Goal: Transaction & Acquisition: Purchase product/service

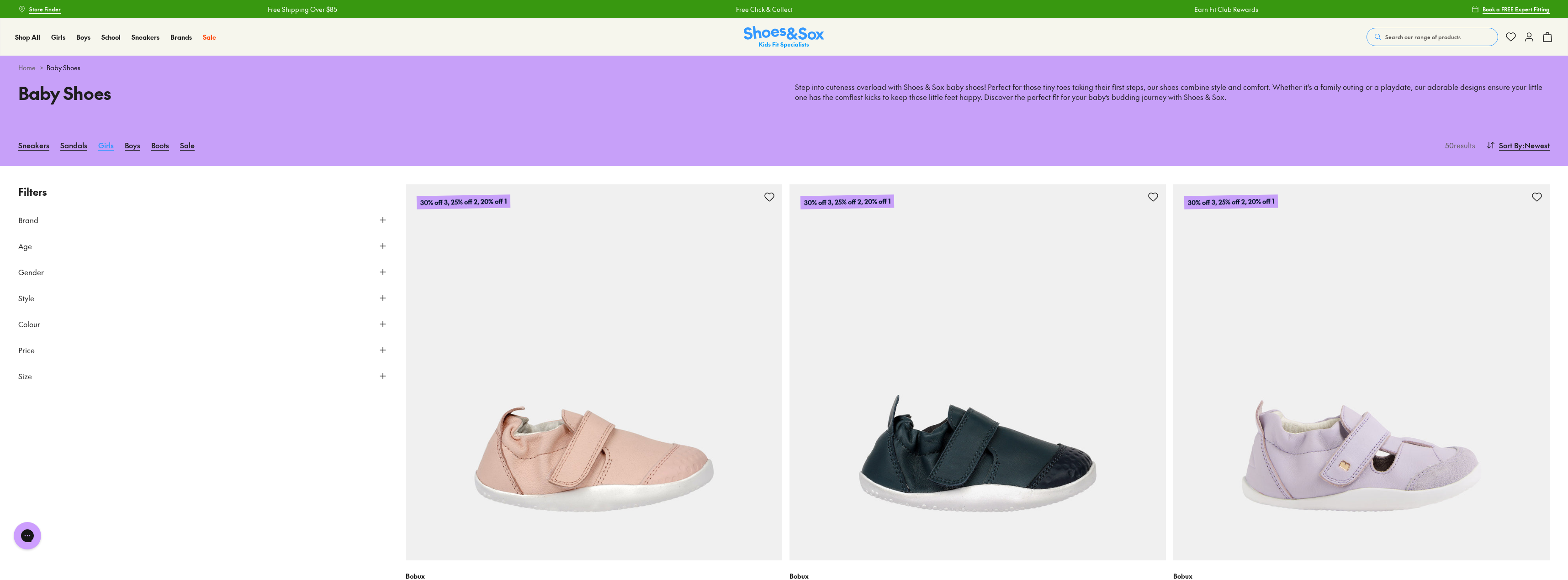
click at [104, 144] on link "Girls" at bounding box center [106, 145] width 15 height 20
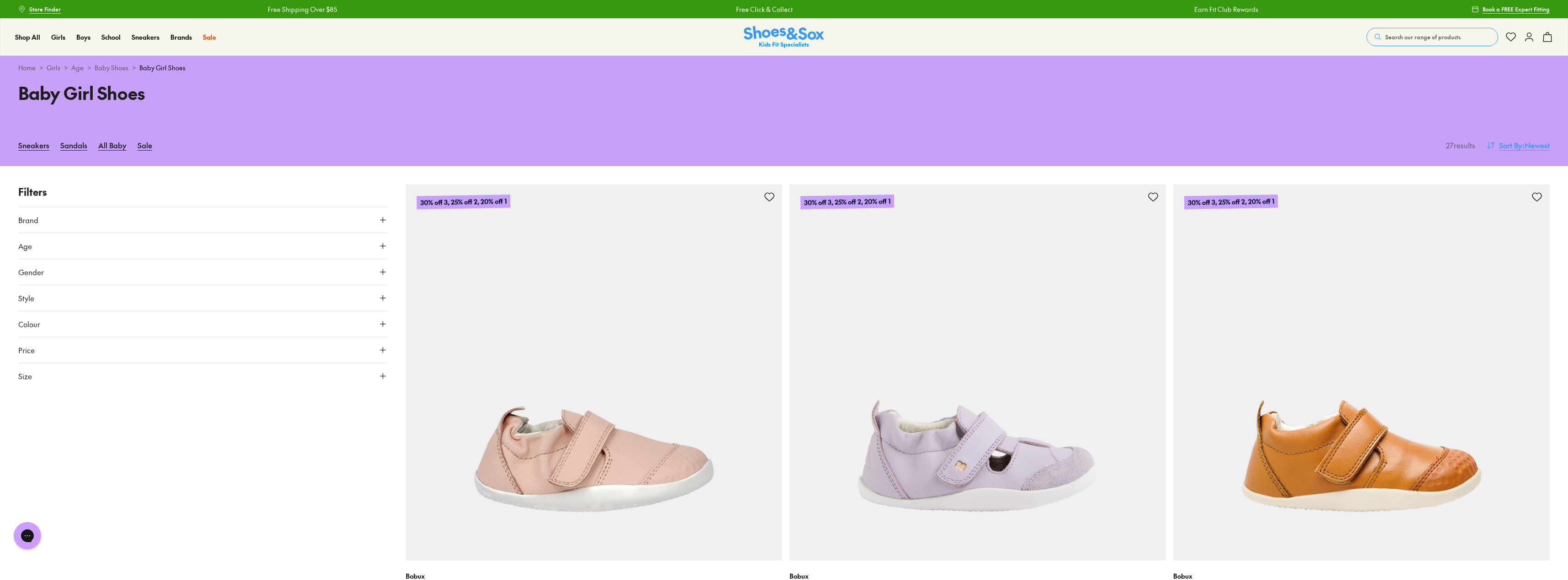
click at [1526, 143] on span ": Newest" at bounding box center [1536, 144] width 27 height 11
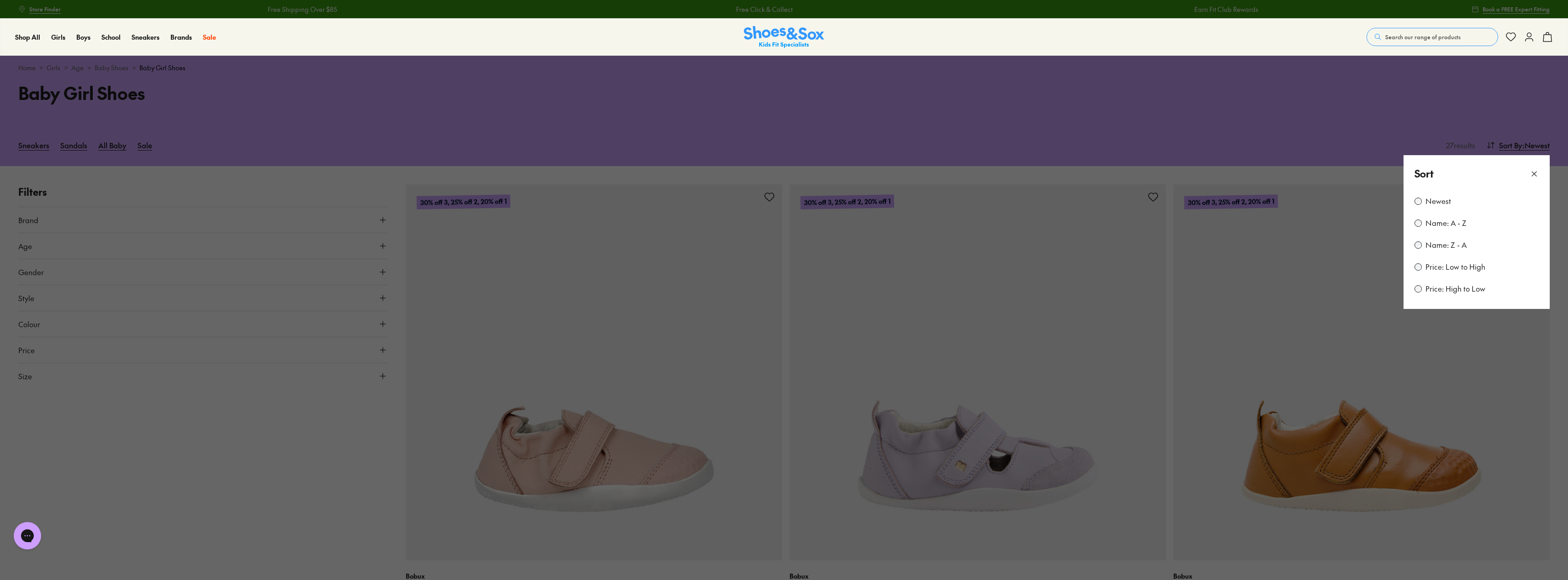
click at [1476, 290] on label "Price: High to Low" at bounding box center [1455, 289] width 59 height 10
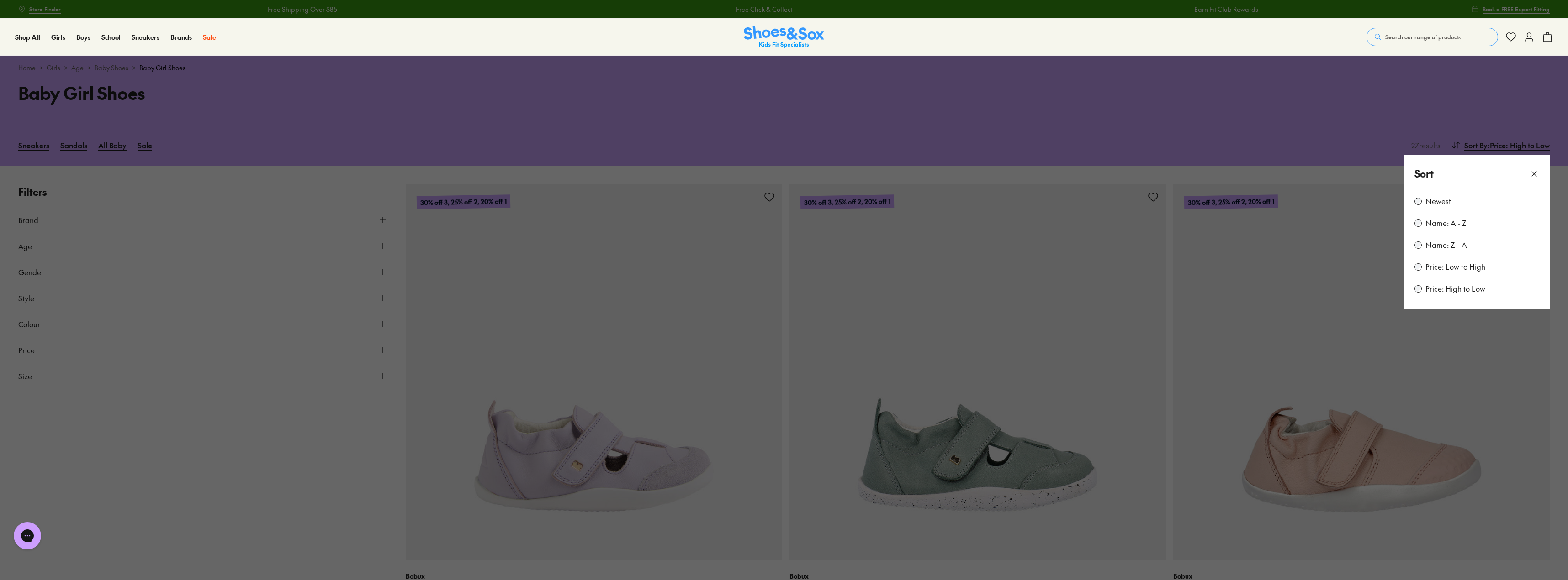
click at [990, 99] on button at bounding box center [784, 290] width 1568 height 580
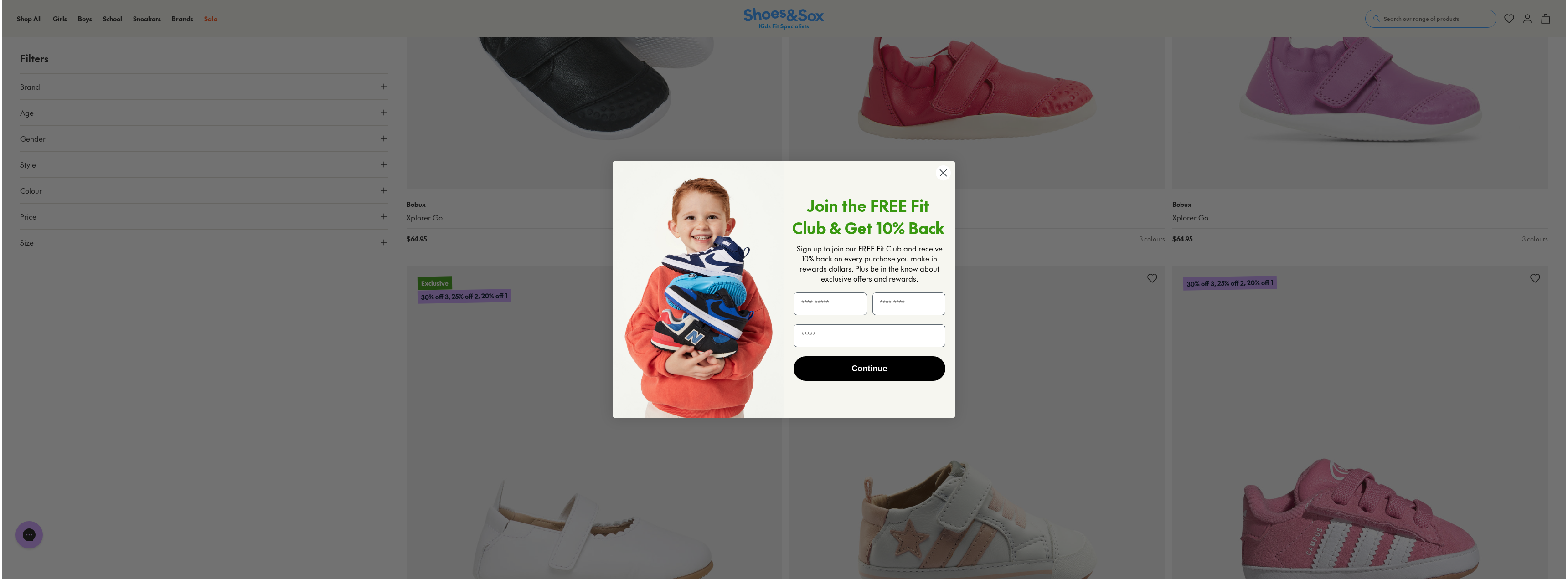
scroll to position [1278, 0]
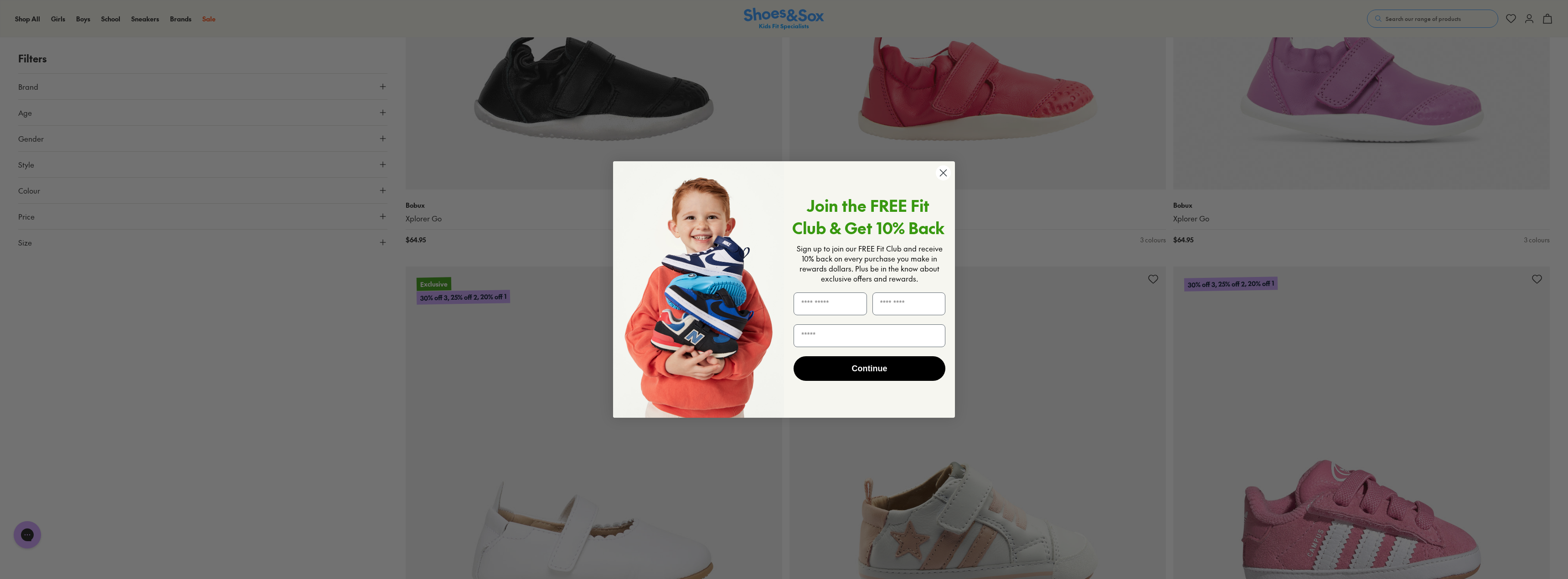
click at [946, 175] on circle "Close dialog" at bounding box center [943, 173] width 15 height 15
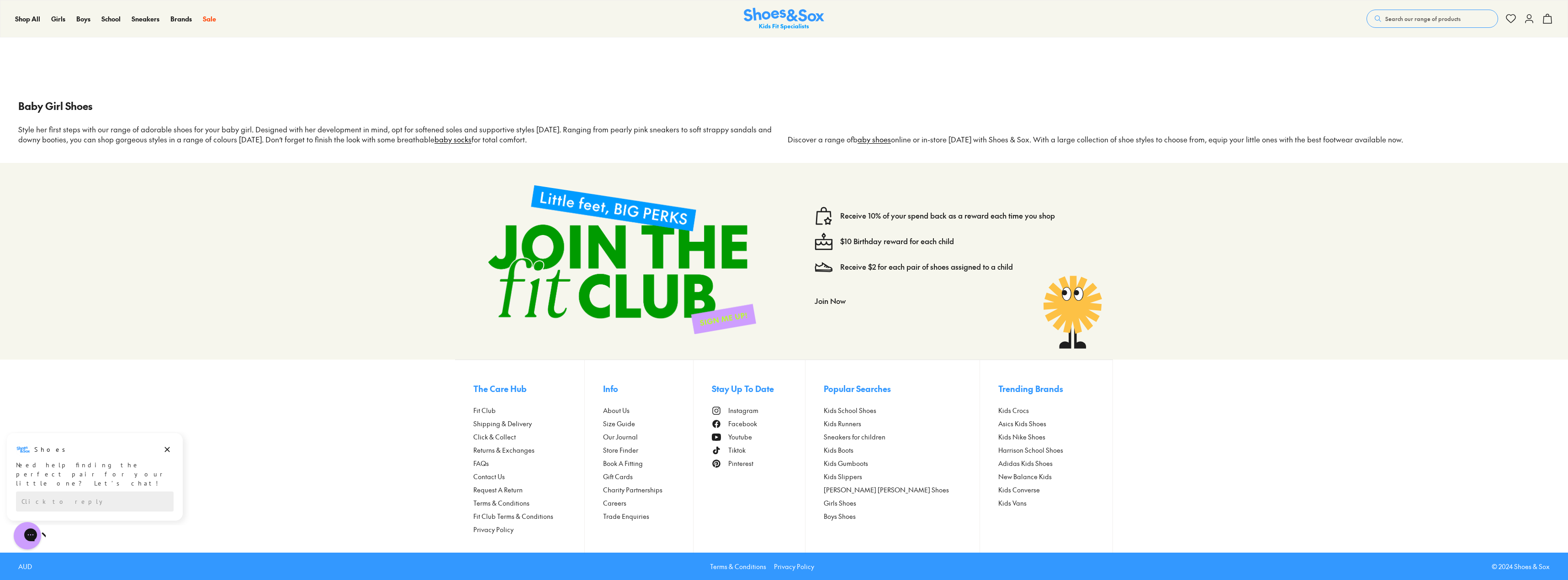
scroll to position [3984, 0]
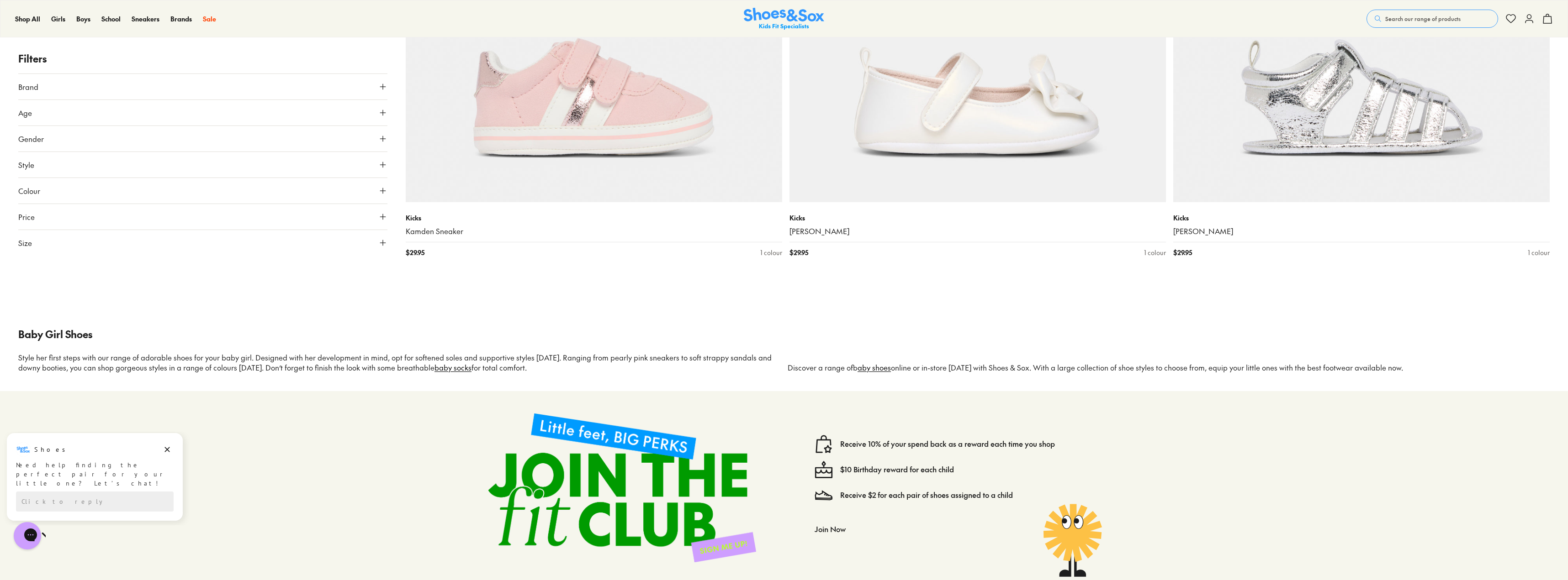
click at [361, 85] on button "Brand" at bounding box center [202, 87] width 369 height 25
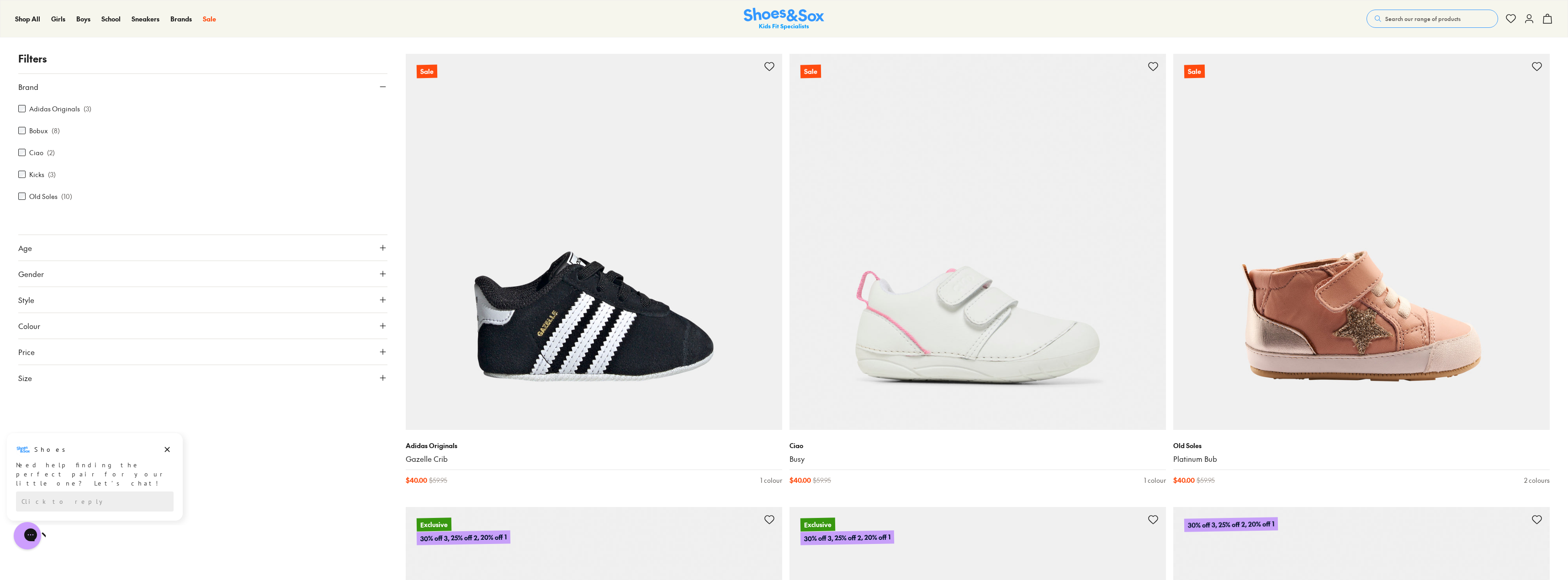
scroll to position [3299, 0]
